Goal: Task Accomplishment & Management: Use online tool/utility

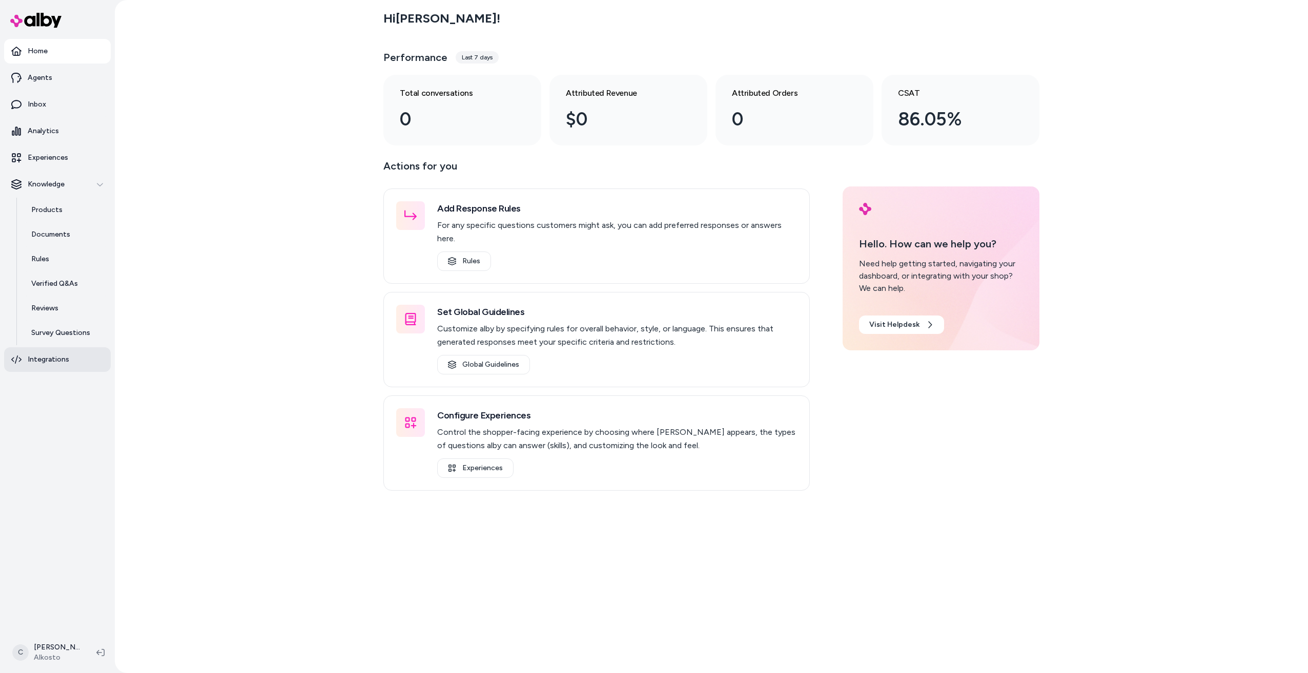
click at [52, 365] on link "Integrations" at bounding box center [57, 359] width 107 height 25
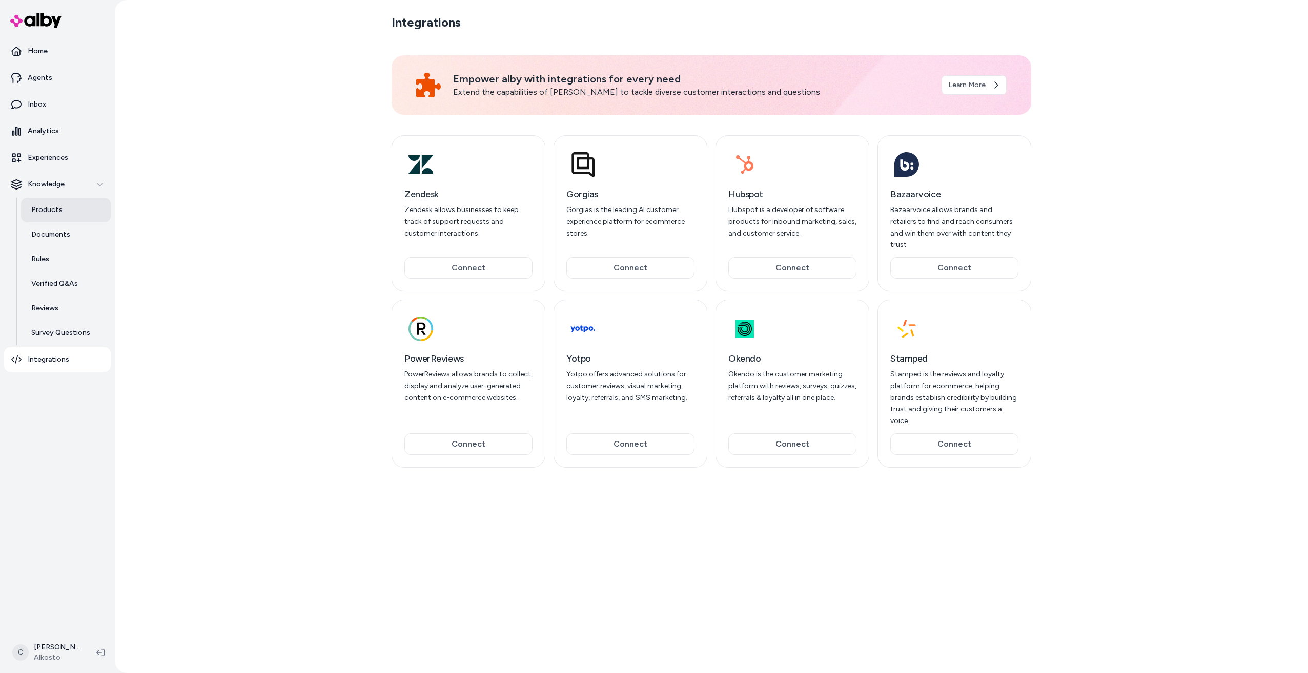
click at [45, 208] on p "Products" at bounding box center [46, 210] width 31 height 10
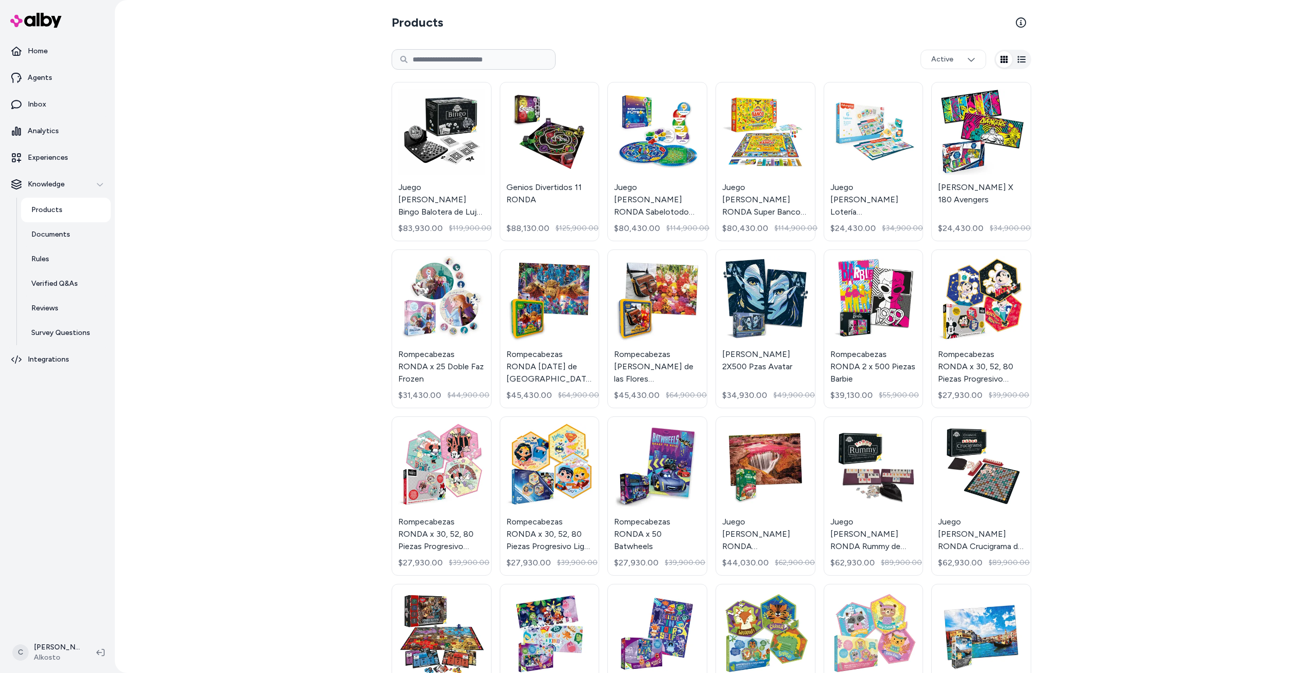
click at [485, 51] on input at bounding box center [474, 59] width 164 height 20
click at [457, 54] on input at bounding box center [474, 59] width 164 height 20
paste input "**********"
type input "**********"
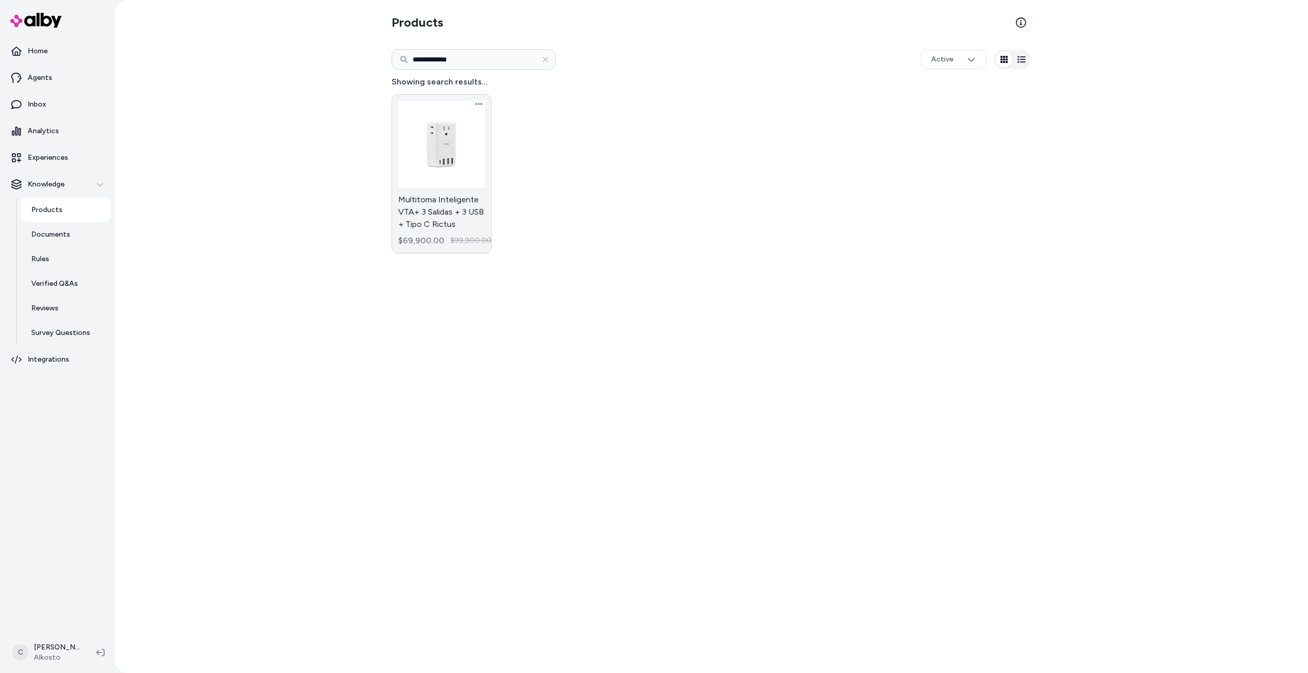
click at [452, 162] on link "Multitoma Inteligente VTA+ 3 Salidas + 3 USB + Tipo C Rictus $69,900.00 $99,900…" at bounding box center [442, 173] width 100 height 159
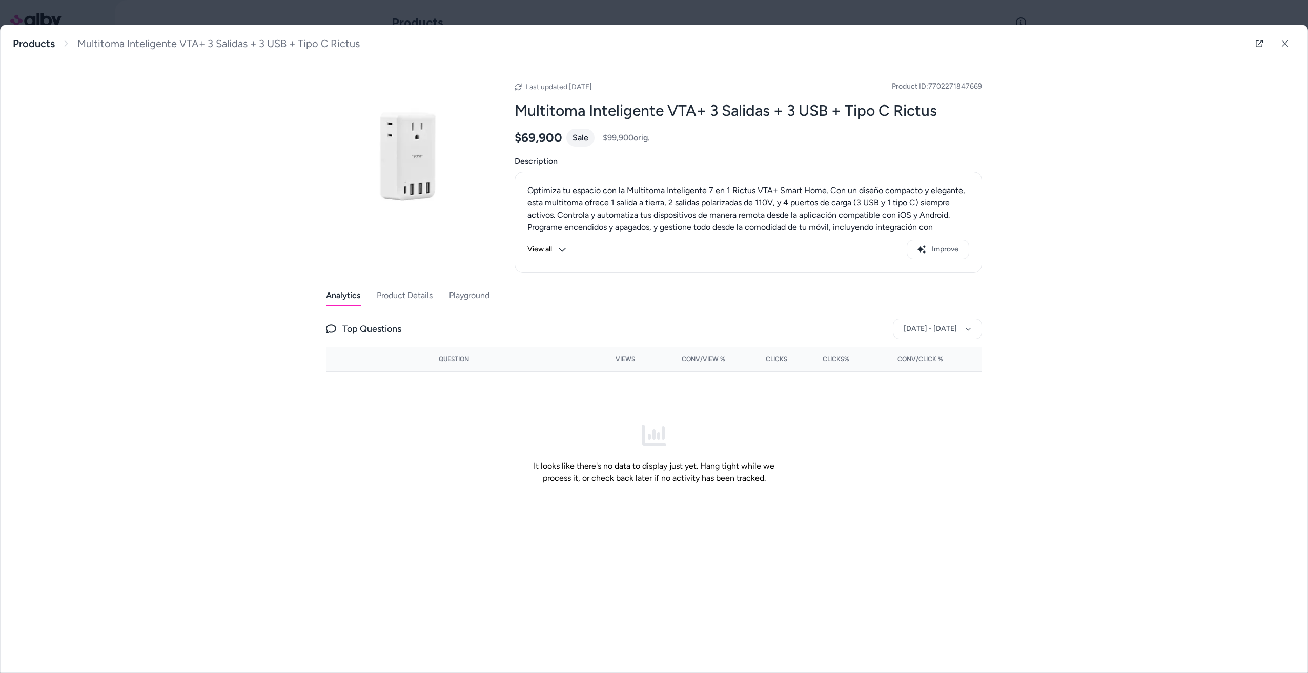
click at [413, 300] on button "Product Details" at bounding box center [405, 295] width 56 height 20
click at [469, 296] on button "Playground" at bounding box center [469, 295] width 43 height 20
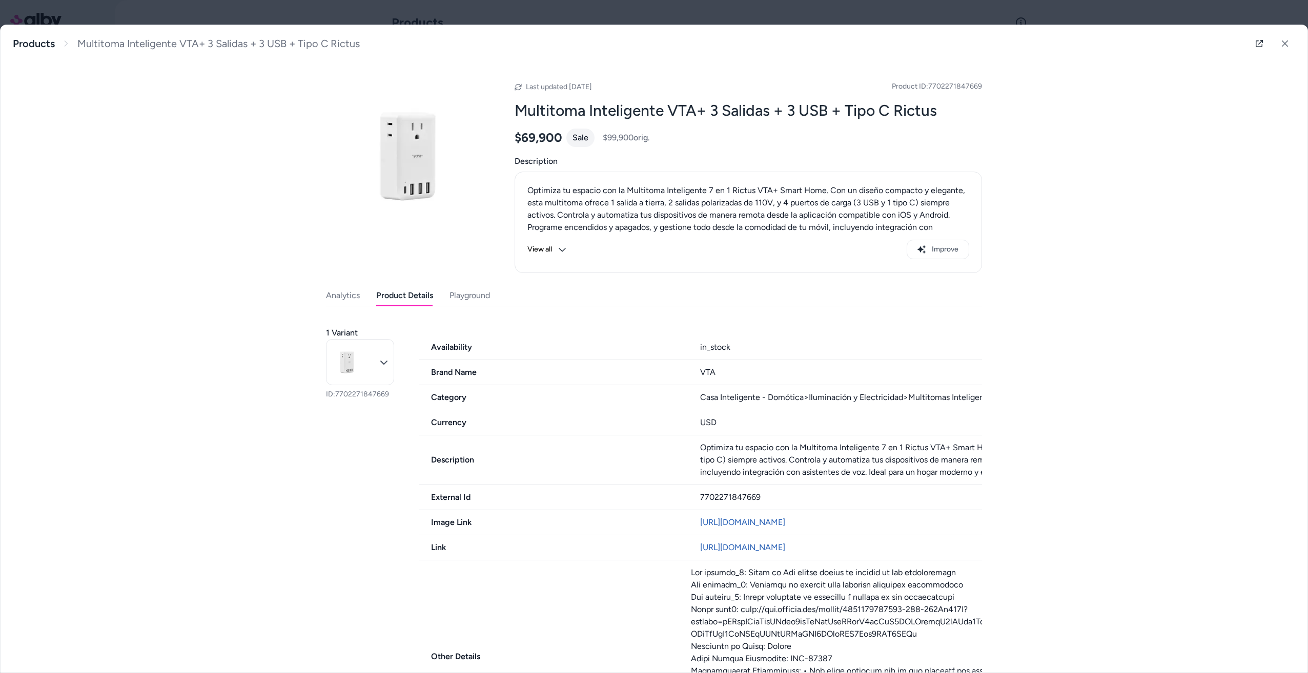
click at [407, 301] on button "Product Details" at bounding box center [404, 295] width 57 height 20
click at [364, 294] on div "Analytics Product Details Playground" at bounding box center [654, 295] width 656 height 21
click at [341, 302] on button "Analytics" at bounding box center [343, 295] width 34 height 20
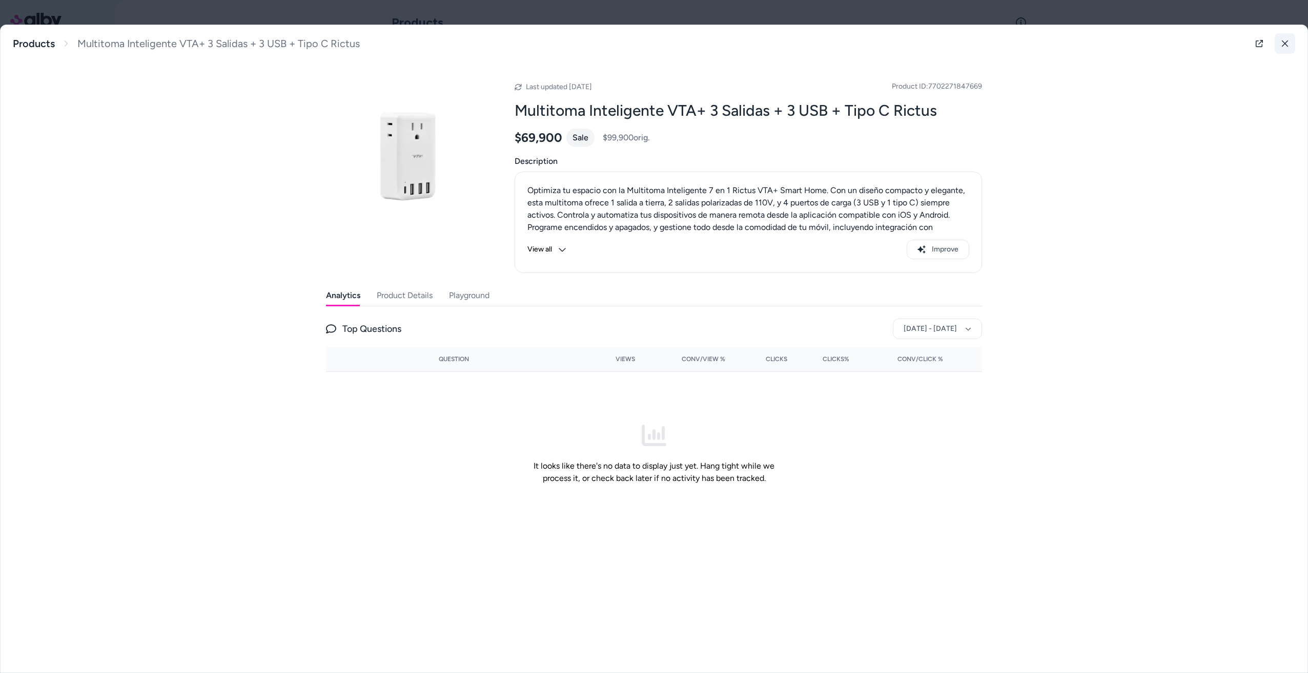
click at [1286, 47] on button at bounding box center [1285, 43] width 20 height 20
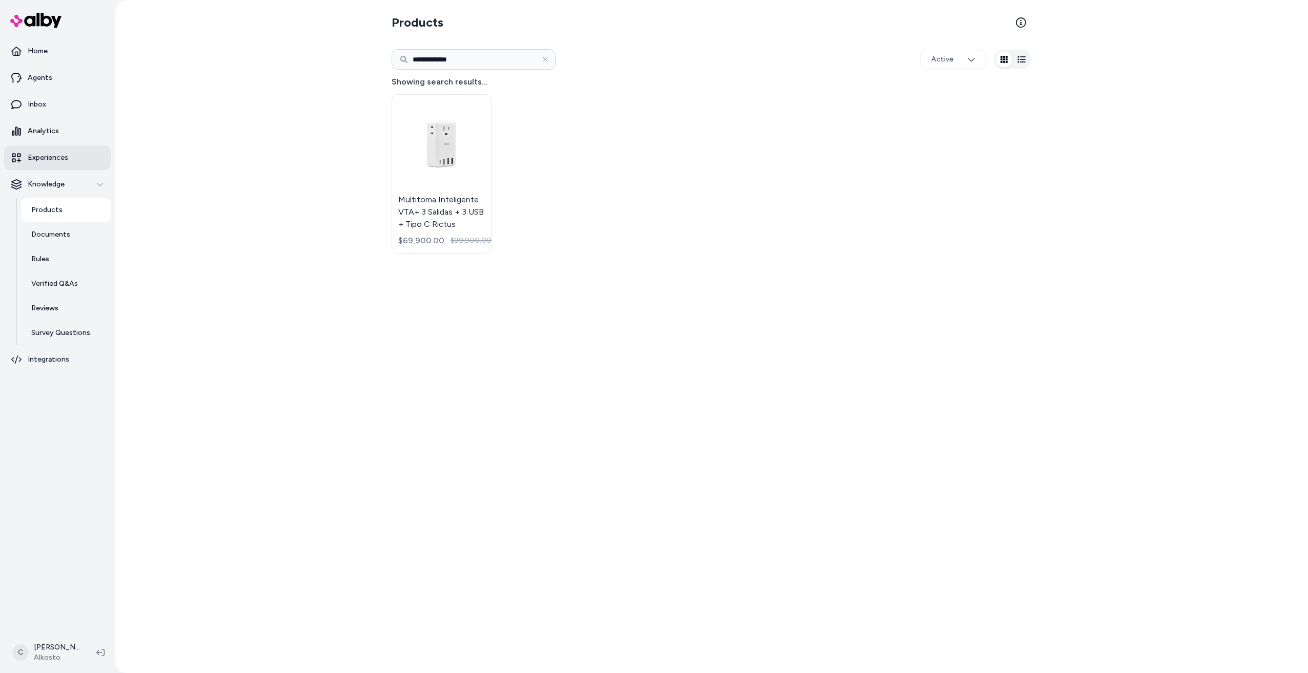
click at [44, 156] on p "Experiences" at bounding box center [48, 158] width 40 height 10
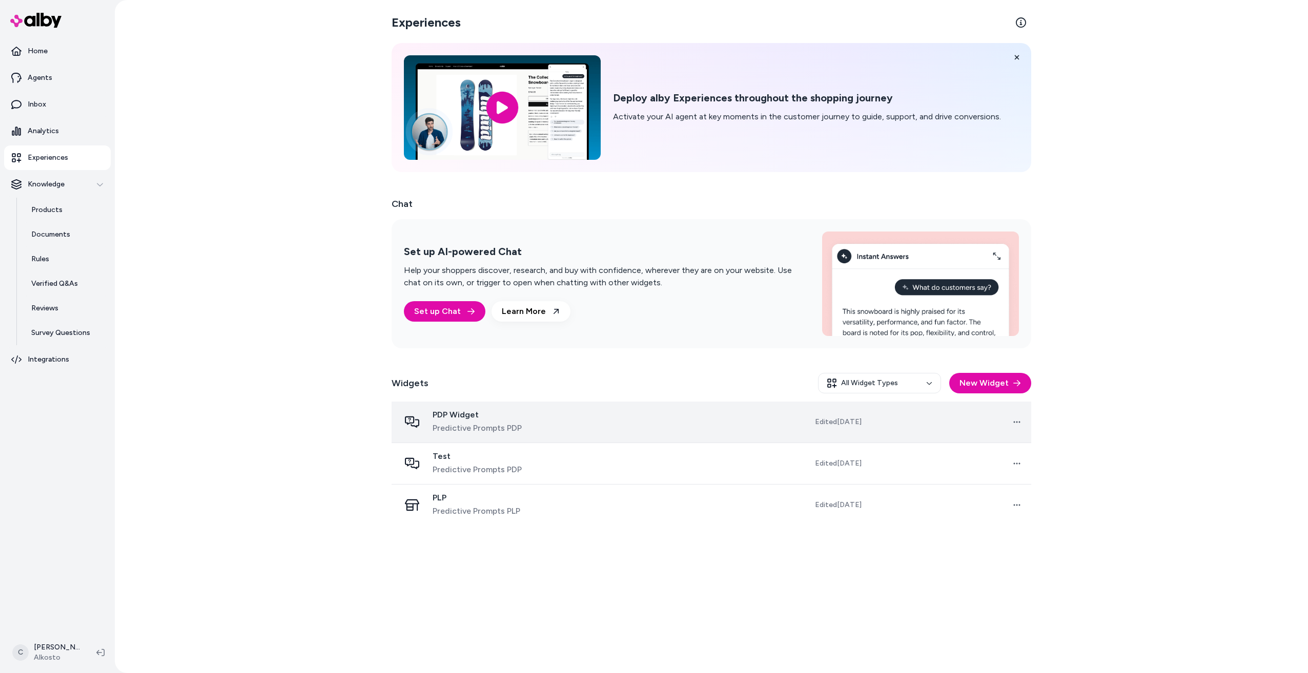
click at [469, 425] on span "Predictive Prompts PDP" at bounding box center [477, 428] width 89 height 12
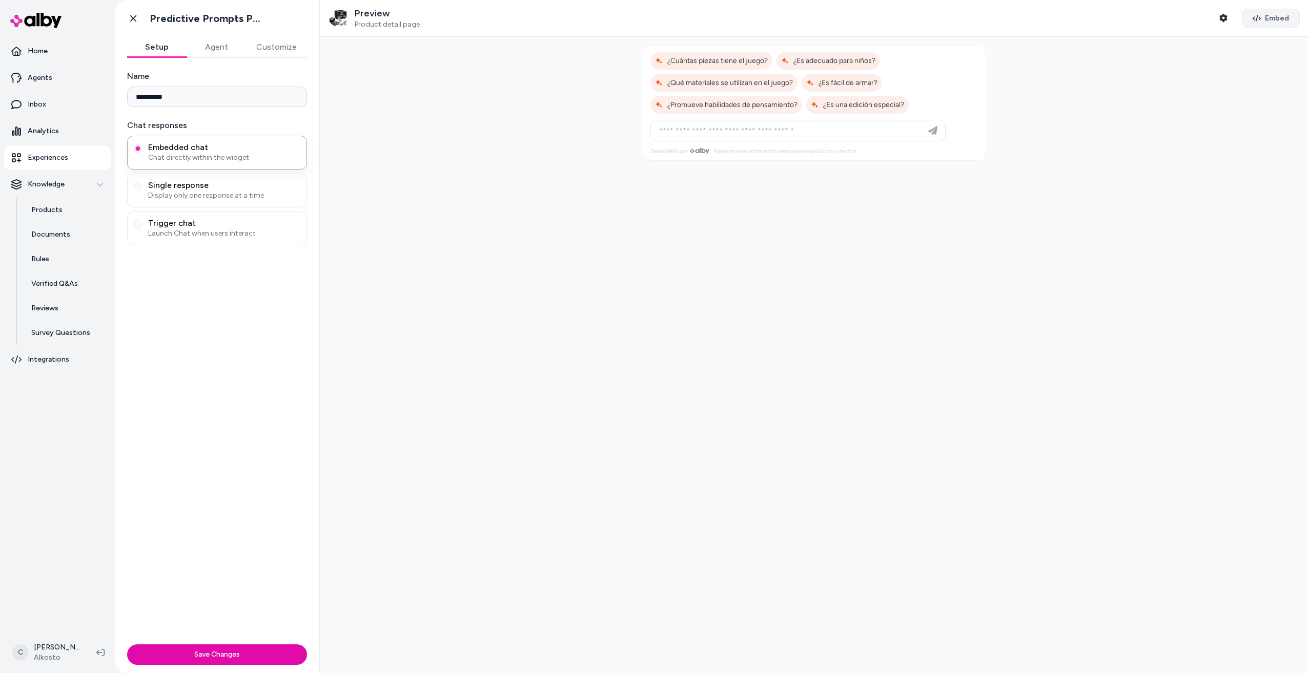
click at [1259, 22] on button "Embed" at bounding box center [1271, 18] width 58 height 19
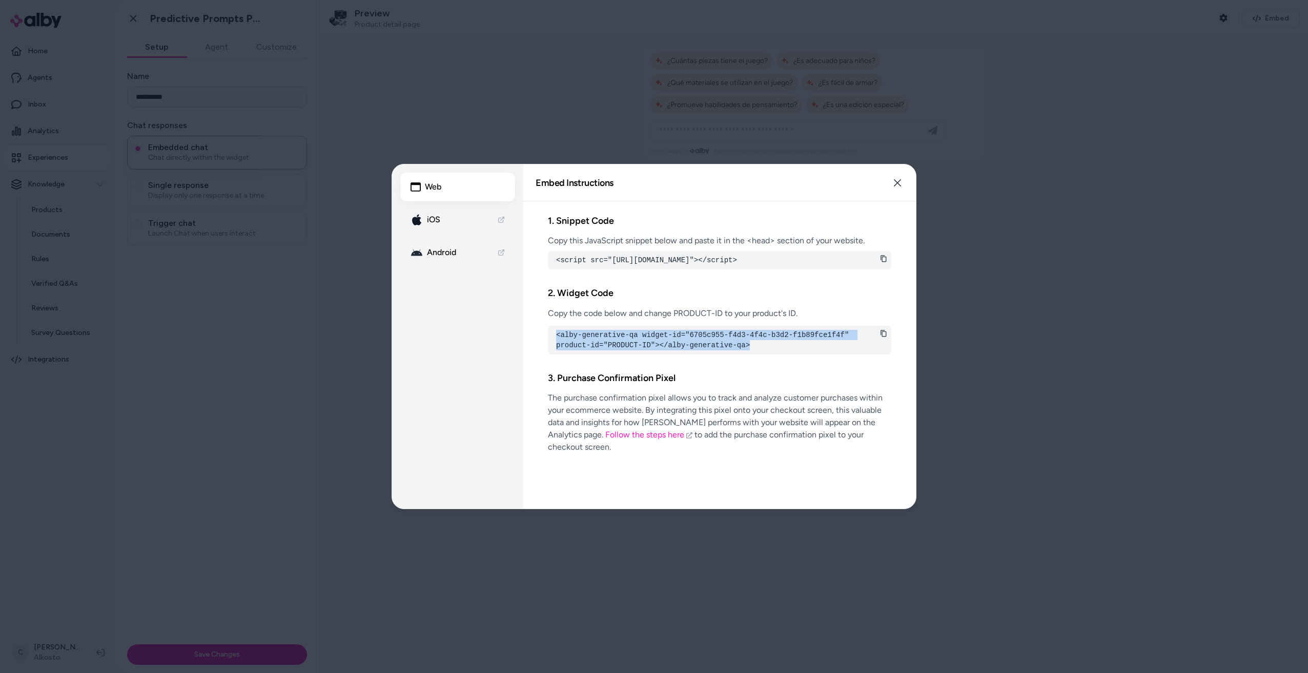
drag, startPoint x: 706, startPoint y: 355, endPoint x: 530, endPoint y: 342, distance: 176.8
click at [530, 342] on div "1. Snippet Code Copy this JavaScript snippet below and paste it in the <head> s…" at bounding box center [719, 354] width 393 height 307
click at [531, 342] on div "1. Snippet Code Copy this JavaScript snippet below and paste it in the <head> s…" at bounding box center [719, 354] width 393 height 307
click at [635, 351] on pre "<alby-generative-qa widget-id="6705c955-f4d3-4f4c-b3d2-f1b89fce1f4f" product-id…" at bounding box center [719, 340] width 327 height 20
drag, startPoint x: 711, startPoint y: 357, endPoint x: 646, endPoint y: 354, distance: 65.1
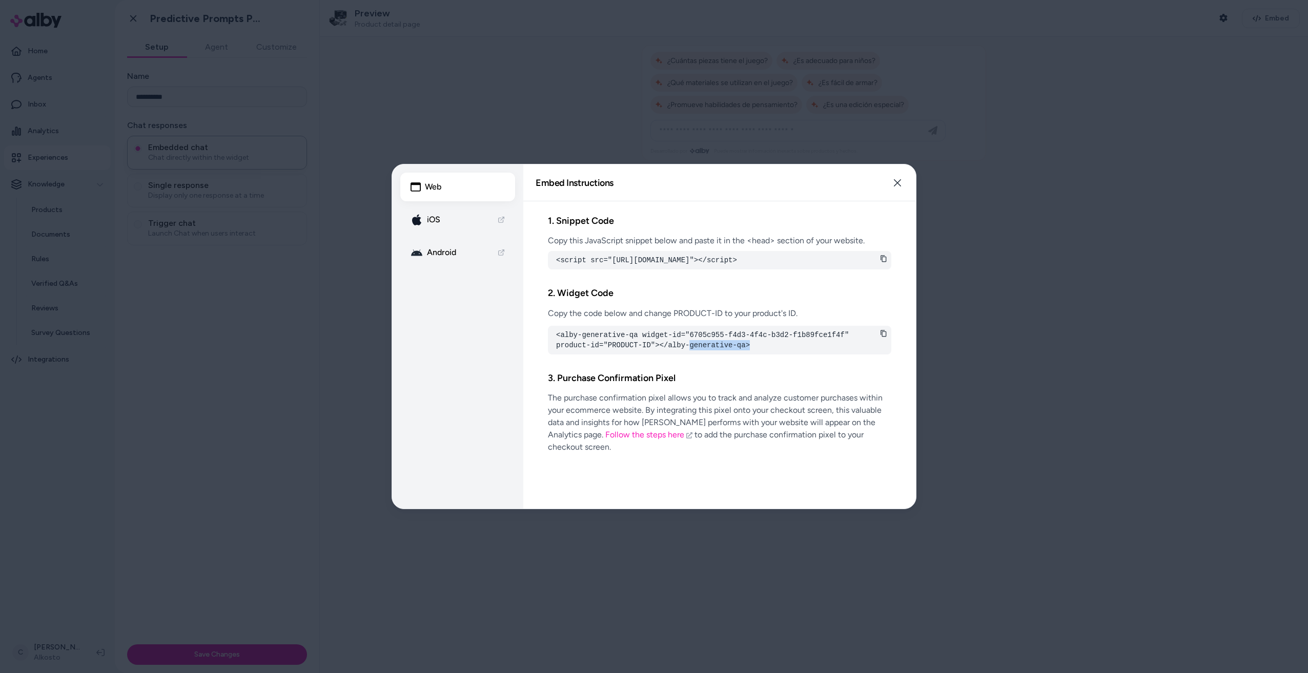
click at [646, 351] on pre "<alby-generative-qa widget-id="6705c955-f4d3-4f4c-b3d2-f1b89fce1f4f" product-id…" at bounding box center [719, 340] width 327 height 20
drag, startPoint x: 646, startPoint y: 354, endPoint x: 644, endPoint y: 289, distance: 65.6
click at [644, 289] on div "2. Widget Code Copy the code below and change PRODUCT-ID to your product's ID. …" at bounding box center [719, 320] width 343 height 85
drag, startPoint x: 695, startPoint y: 270, endPoint x: 536, endPoint y: 261, distance: 159.1
click at [536, 261] on div "1. Snippet Code Copy this JavaScript snippet below and paste it in the <head> s…" at bounding box center [719, 354] width 393 height 307
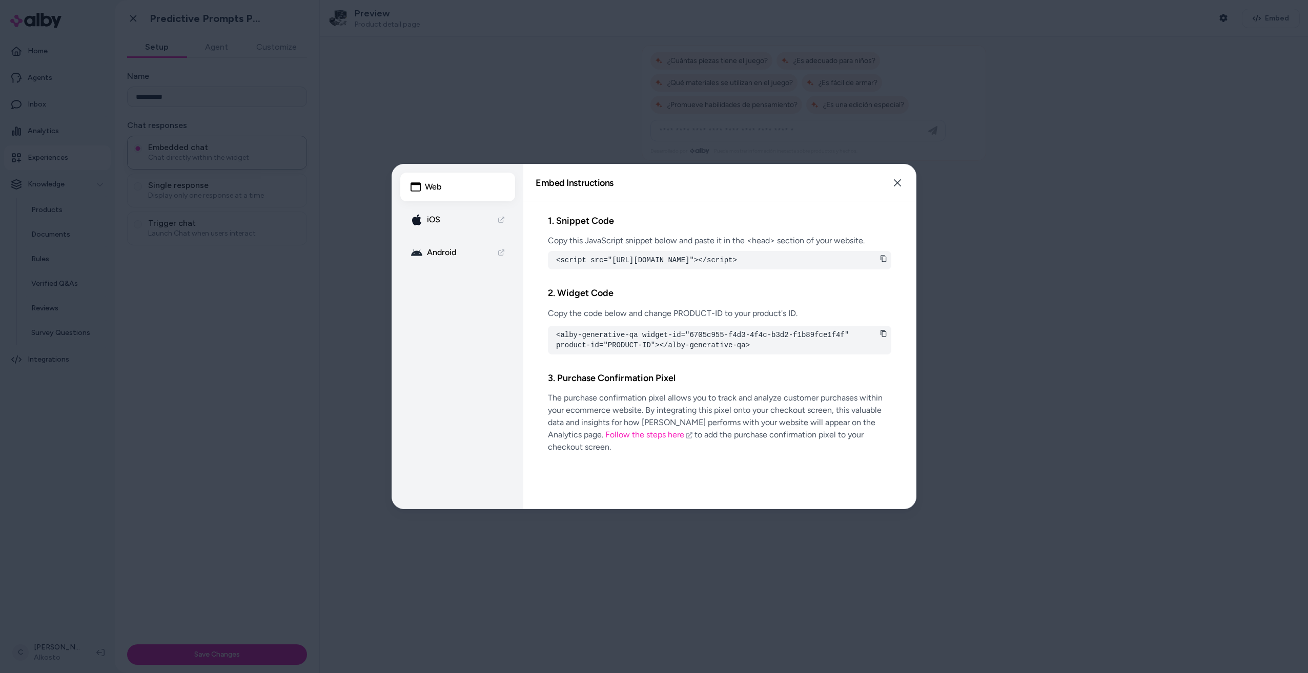
copy pre "<script src="[URL][DOMAIN_NAME]"></script>"
click at [883, 337] on icon at bounding box center [883, 333] width 7 height 7
click at [898, 176] on button "Close" at bounding box center [897, 183] width 20 height 20
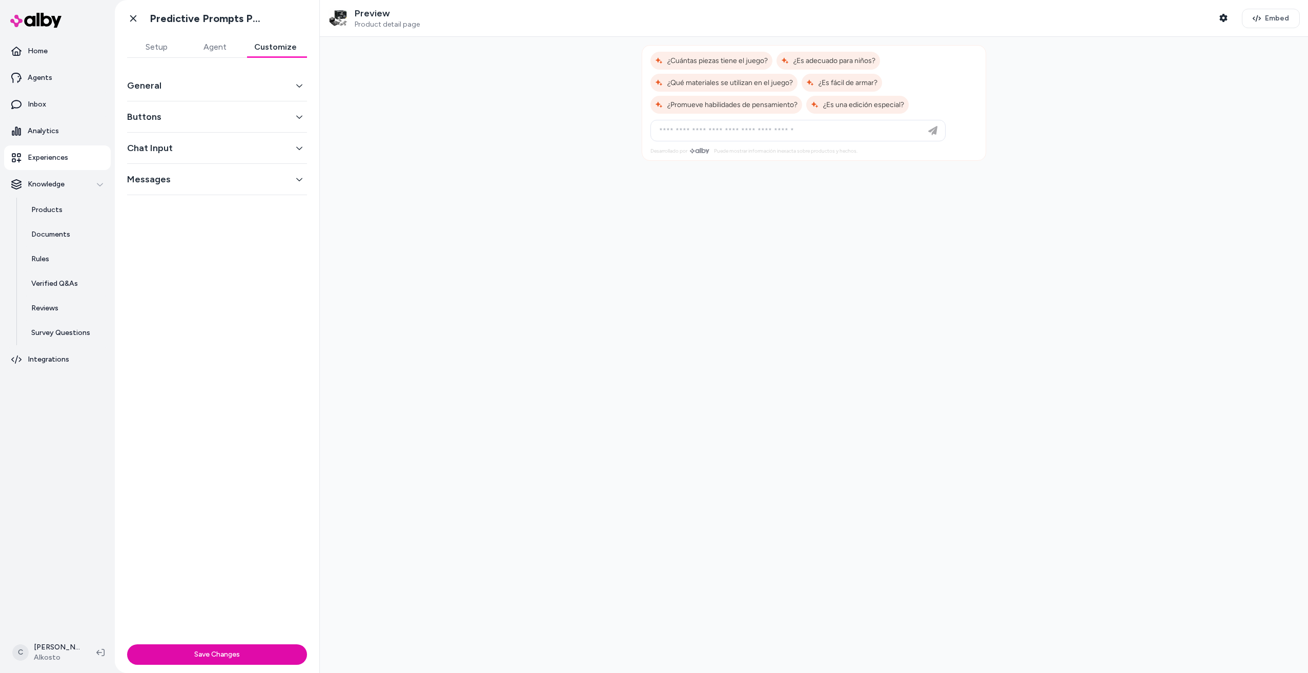
click at [303, 37] on button "Customize" at bounding box center [275, 47] width 63 height 20
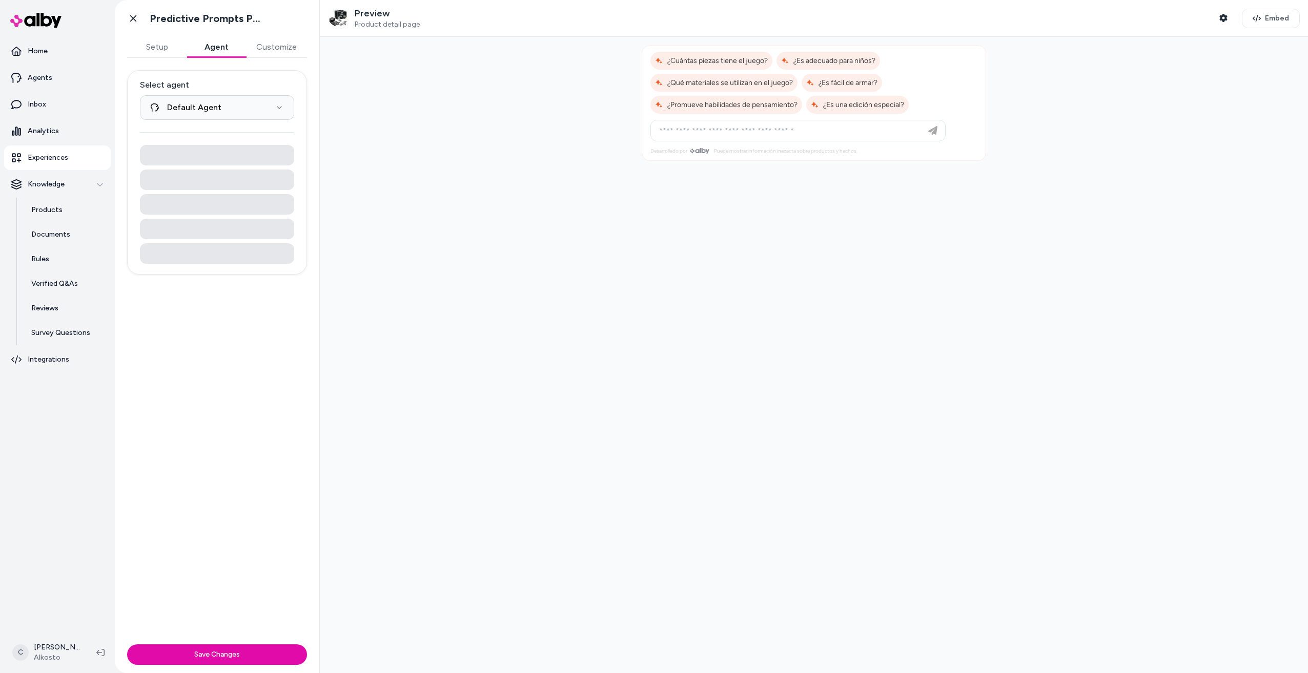
click at [228, 43] on button "Agent" at bounding box center [216, 47] width 59 height 20
click at [152, 42] on button "Setup" at bounding box center [156, 47] width 59 height 20
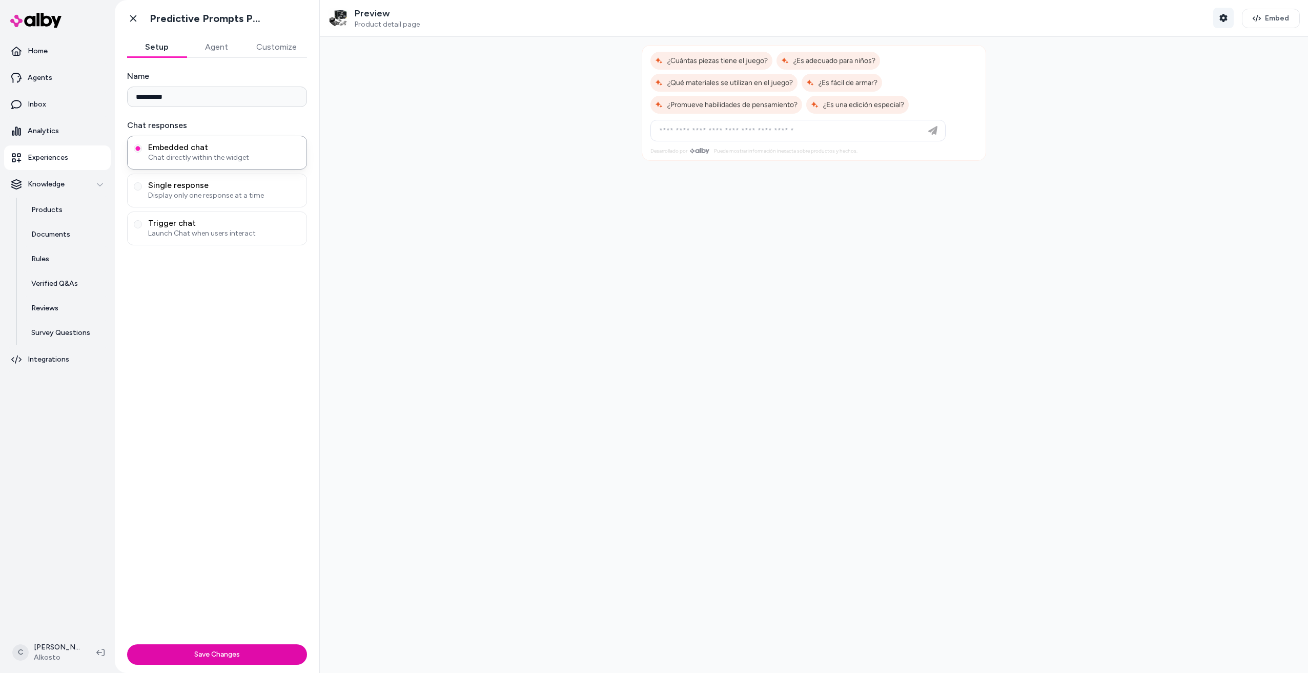
click at [1222, 18] on icon "button" at bounding box center [1223, 18] width 8 height 8
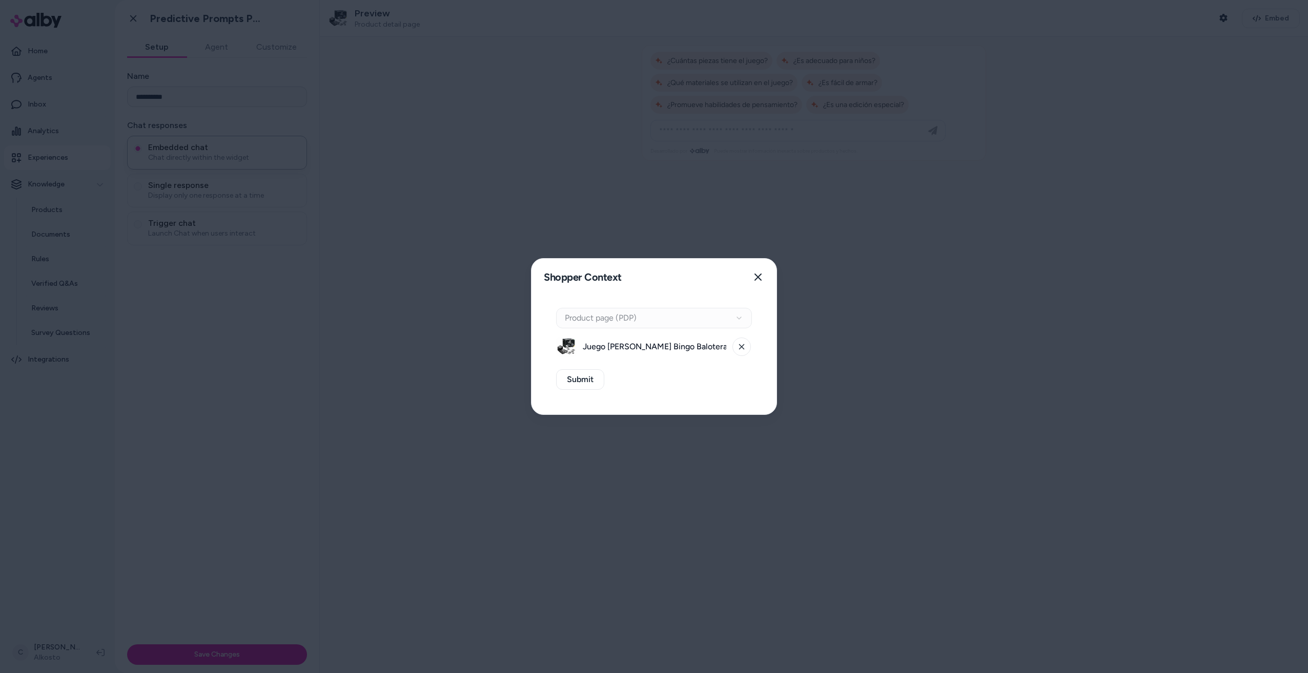
click at [689, 311] on div "Context Type Product page (PDP)" at bounding box center [654, 318] width 196 height 20
click at [688, 313] on div "Context Type Product page (PDP)" at bounding box center [654, 318] width 196 height 20
click at [758, 279] on icon "button" at bounding box center [758, 277] width 8 height 8
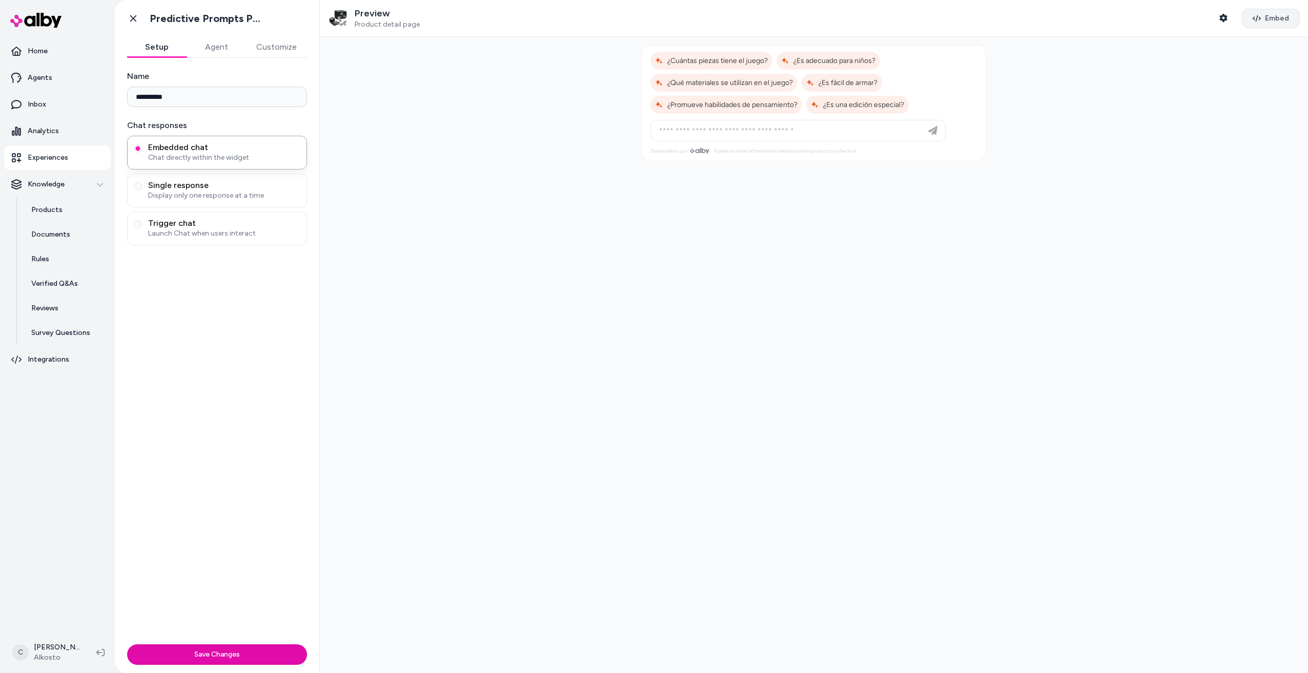
click at [1263, 25] on button "Embed" at bounding box center [1271, 18] width 58 height 19
